Goal: Communication & Community: Participate in discussion

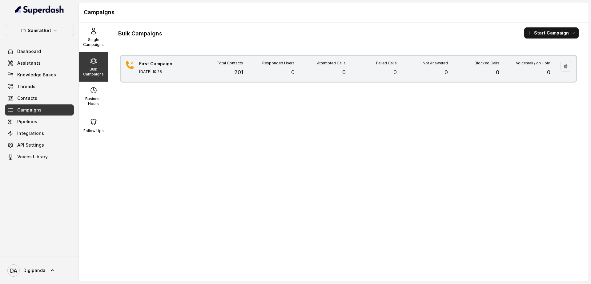
click at [268, 74] on div "Responded Users 0" at bounding box center [268, 69] width 51 height 16
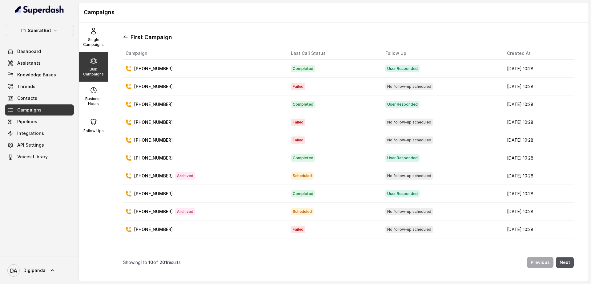
click at [124, 37] on icon at bounding box center [126, 37] width 4 height 3
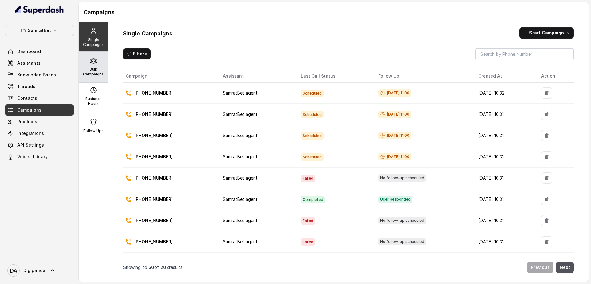
click at [90, 67] on p "Bulk Campaigns" at bounding box center [93, 72] width 24 height 10
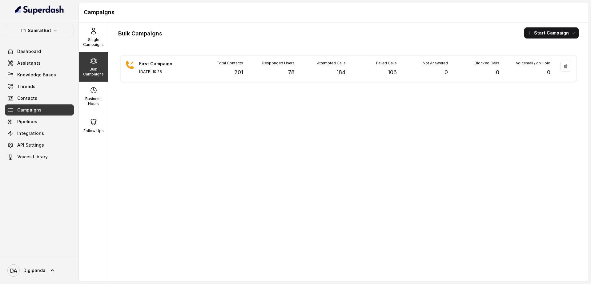
click at [530, 258] on div "First Campaign Aug 28, 2025, 10:28 Total Contacts 201 Responded Users 78 Attemp…" at bounding box center [348, 164] width 461 height 223
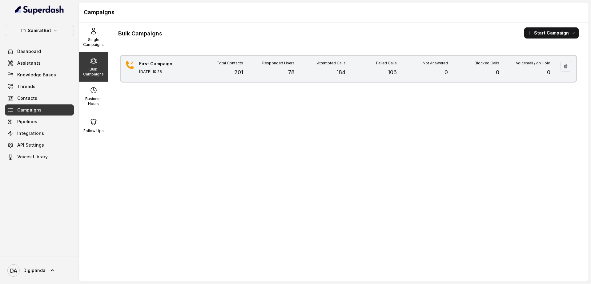
click at [282, 74] on div "Responded Users 78" at bounding box center [268, 69] width 51 height 16
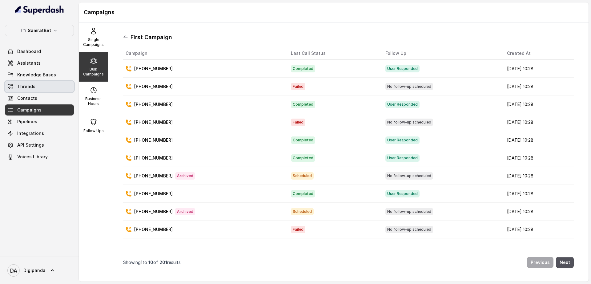
click at [40, 88] on link "Threads" at bounding box center [39, 86] width 69 height 11
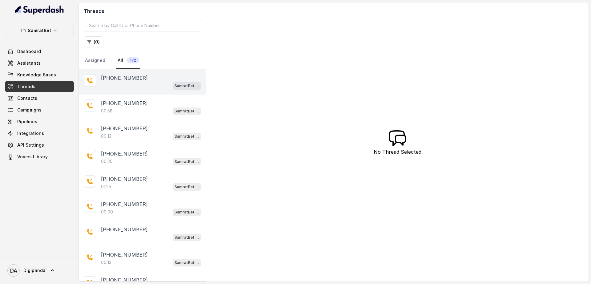
click at [140, 82] on div "SamratBet agent" at bounding box center [151, 86] width 100 height 8
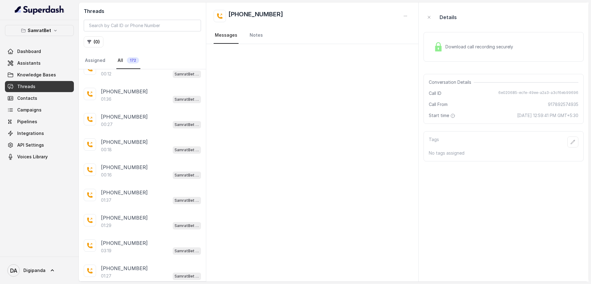
scroll to position [270, 0]
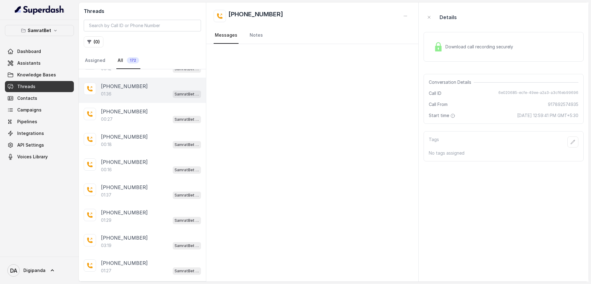
click at [136, 97] on div "01:36 SamratBet agent" at bounding box center [151, 94] width 100 height 8
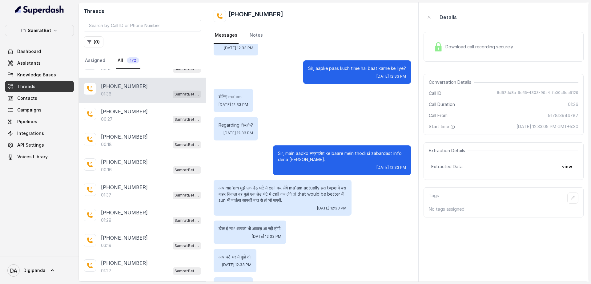
scroll to position [229, 0]
